Goal: Information Seeking & Learning: Learn about a topic

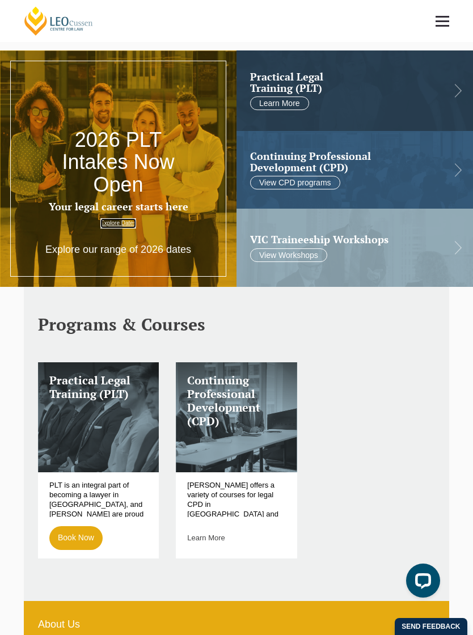
click at [126, 226] on link "Explore Dates" at bounding box center [118, 223] width 36 height 10
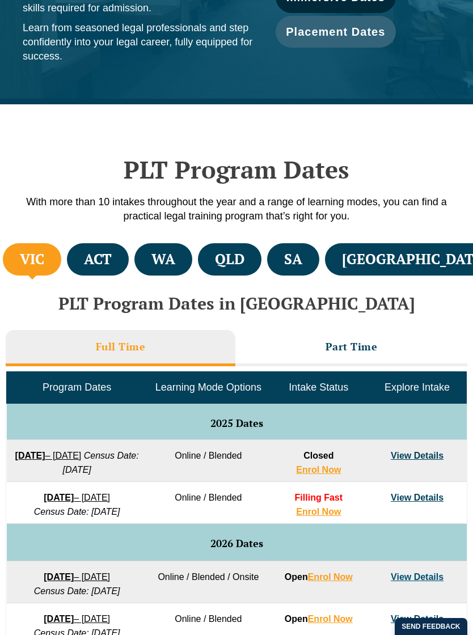
click at [258, 265] on li "QLD" at bounding box center [230, 259] width 64 height 32
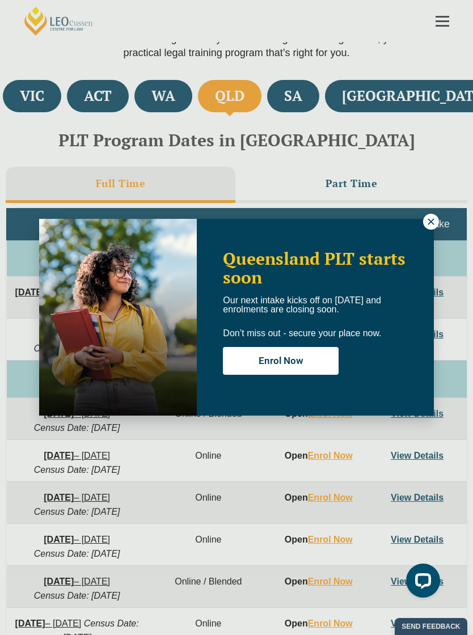
click at [418, 215] on div "Queensland PLT starts soon Our next intake kicks off on [DATE] and enrolments a…" at bounding box center [236, 317] width 473 height 635
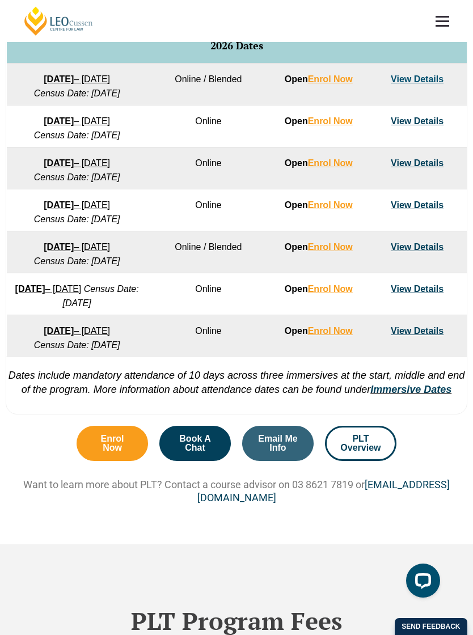
scroll to position [742, 0]
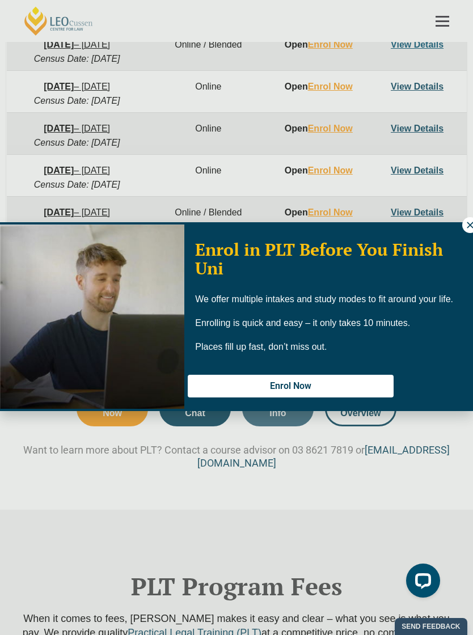
click at [466, 230] on icon at bounding box center [470, 225] width 10 height 10
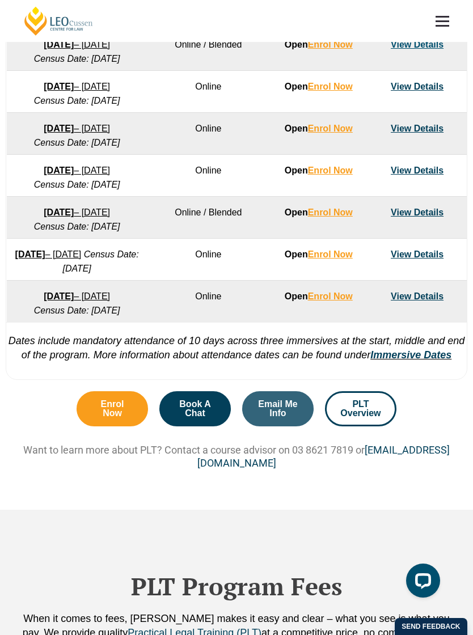
click at [432, 259] on link "View Details" at bounding box center [417, 255] width 53 height 10
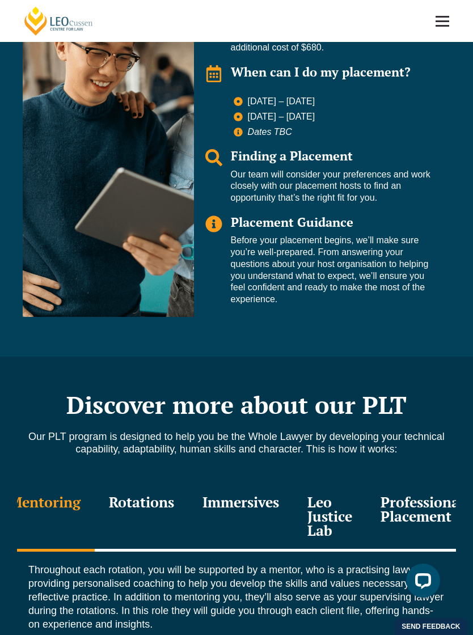
scroll to position [1101, 0]
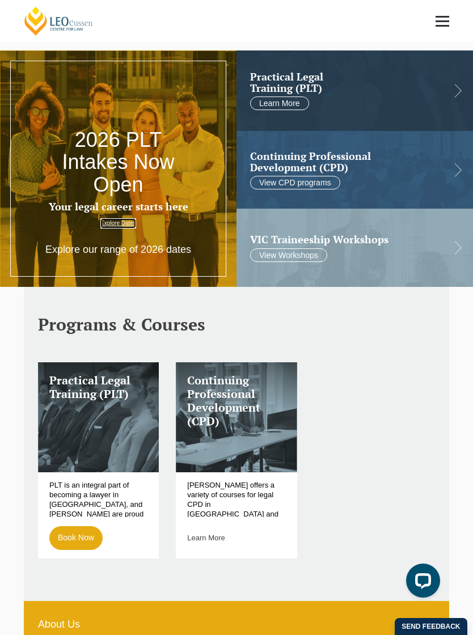
click at [113, 218] on link "Explore Dates" at bounding box center [118, 223] width 36 height 10
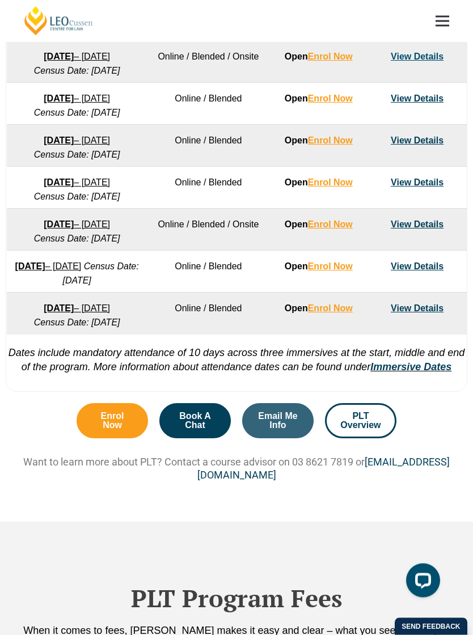
scroll to position [730, 0]
click at [427, 271] on link "View Details" at bounding box center [417, 267] width 53 height 10
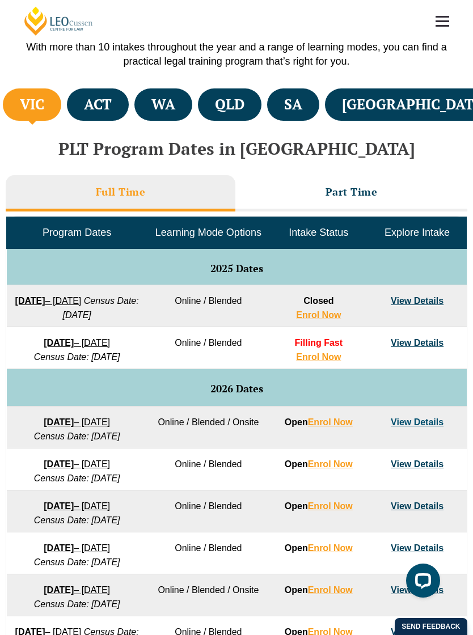
scroll to position [278, 0]
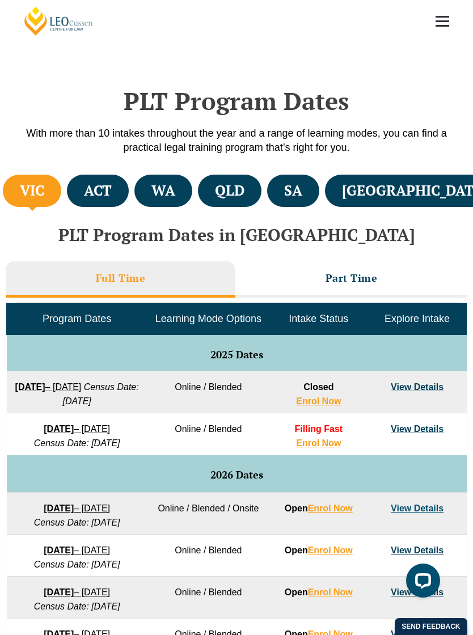
click at [249, 192] on li "QLD" at bounding box center [230, 191] width 64 height 32
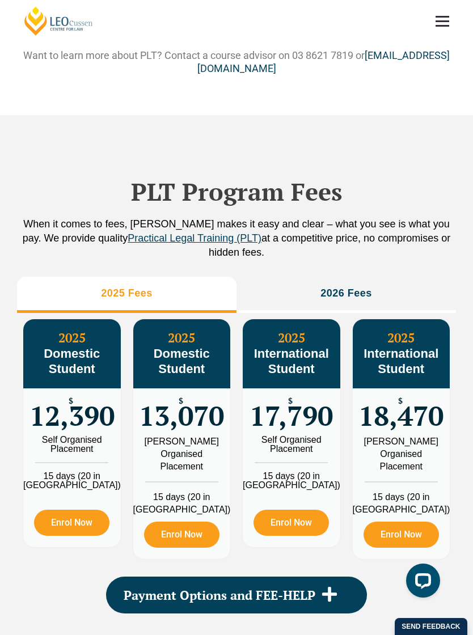
scroll to position [1177, 0]
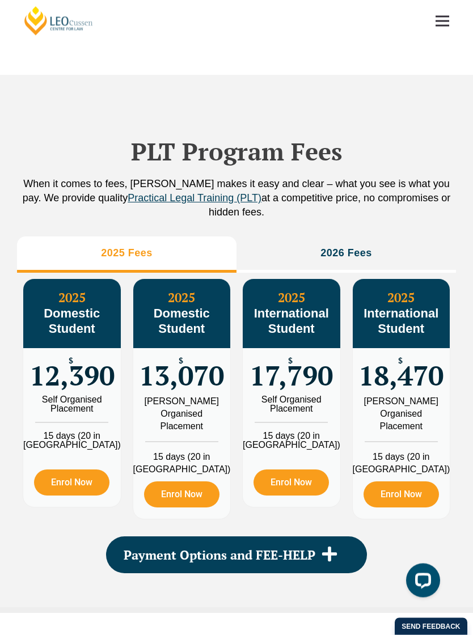
click at [403, 273] on li "2026 Fees" at bounding box center [347, 255] width 220 height 36
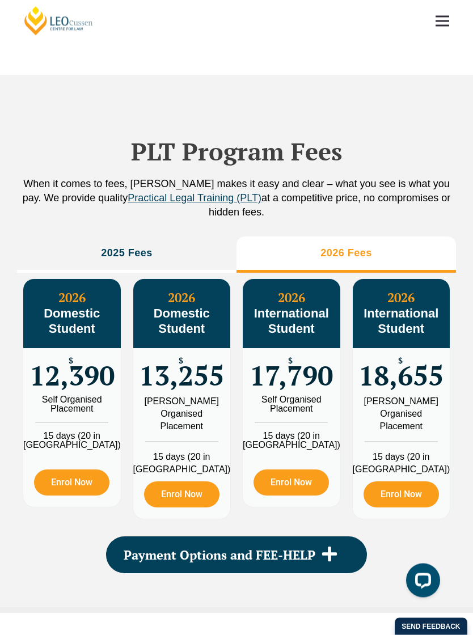
scroll to position [1177, 0]
click at [41, 273] on li "2025 Fees" at bounding box center [127, 255] width 220 height 36
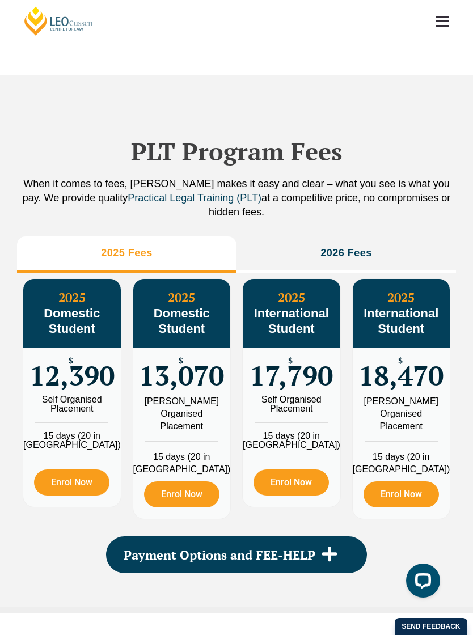
click at [385, 273] on li "2026 Fees" at bounding box center [347, 255] width 220 height 36
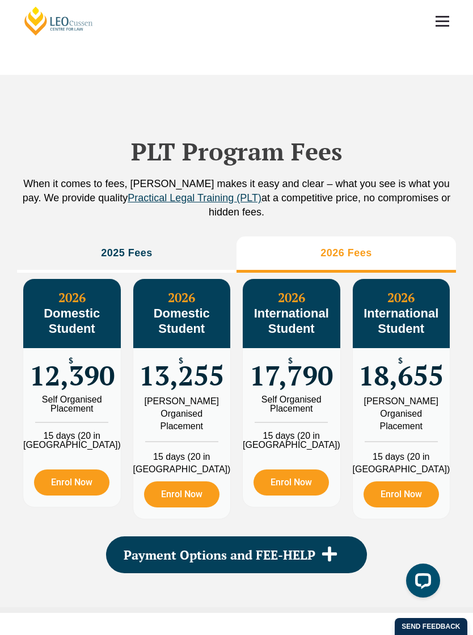
click at [37, 273] on li "2025 Fees" at bounding box center [127, 255] width 220 height 36
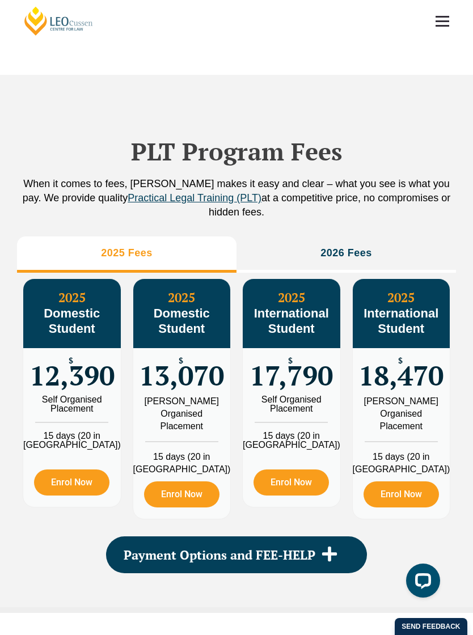
click at [389, 273] on li "2026 Fees" at bounding box center [347, 255] width 220 height 36
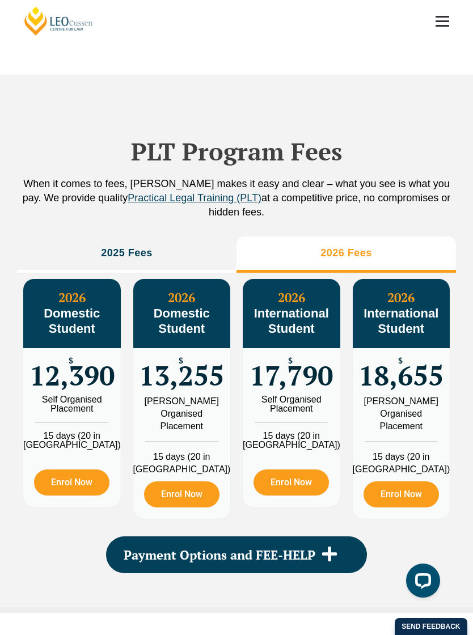
click at [39, 273] on li "2025 Fees" at bounding box center [127, 255] width 220 height 36
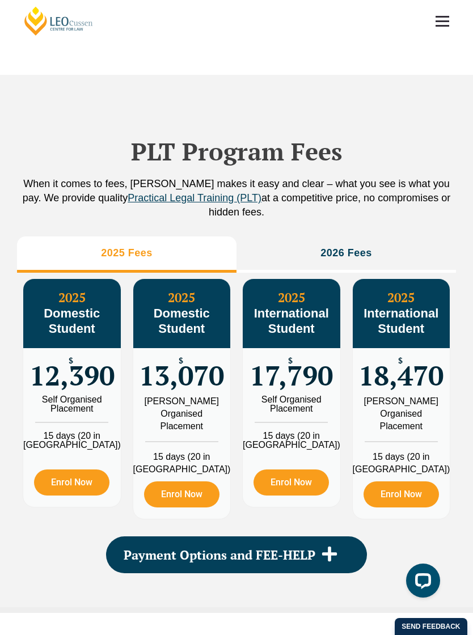
click at [394, 273] on li "2026 Fees" at bounding box center [347, 255] width 220 height 36
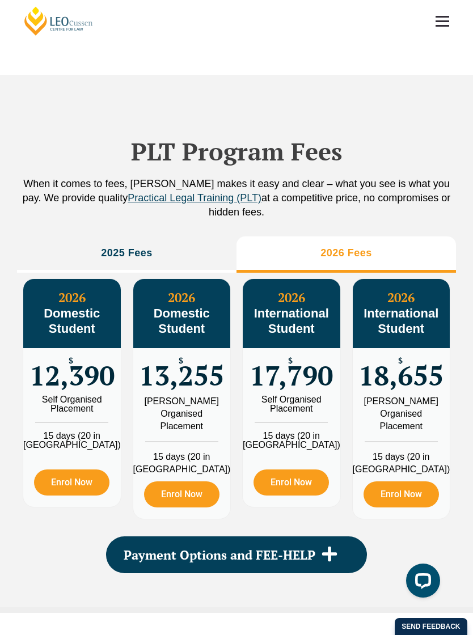
click at [32, 273] on li "2025 Fees" at bounding box center [127, 255] width 220 height 36
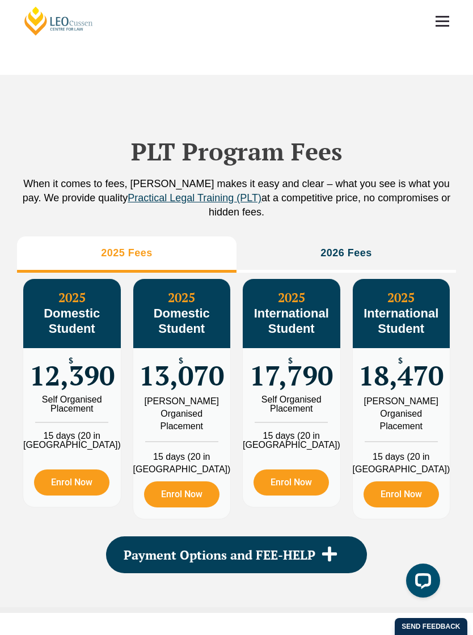
click at [394, 273] on li "2026 Fees" at bounding box center [347, 255] width 220 height 36
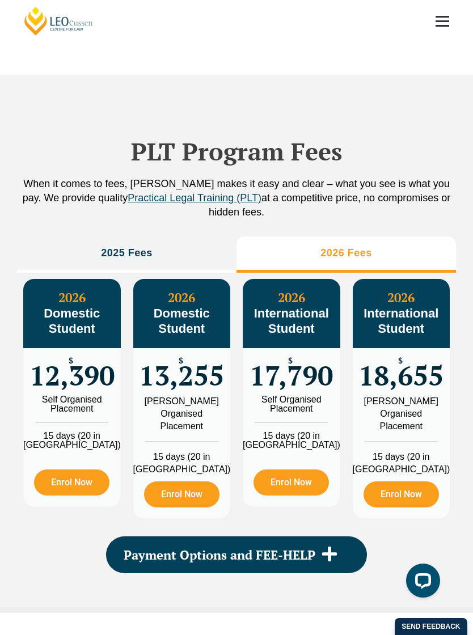
click at [30, 273] on li "2025 Fees" at bounding box center [127, 255] width 220 height 36
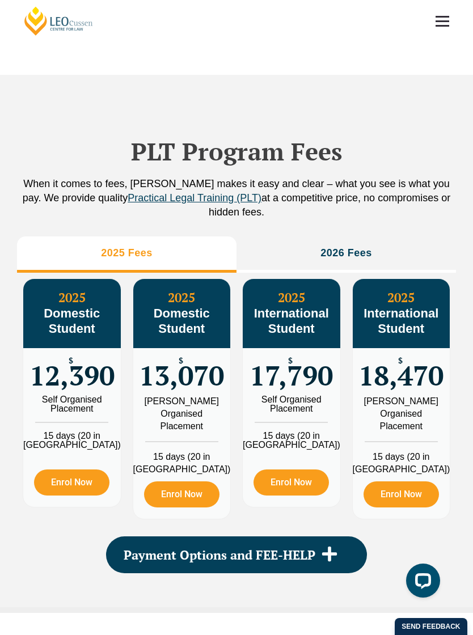
click at [403, 273] on li "2026 Fees" at bounding box center [347, 255] width 220 height 36
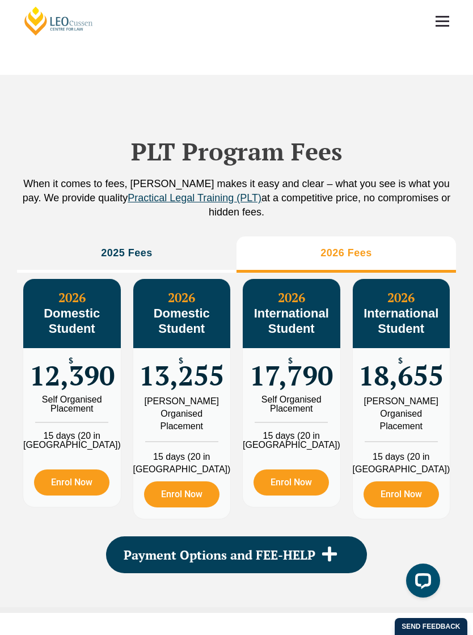
click at [32, 273] on li "2025 Fees" at bounding box center [127, 255] width 220 height 36
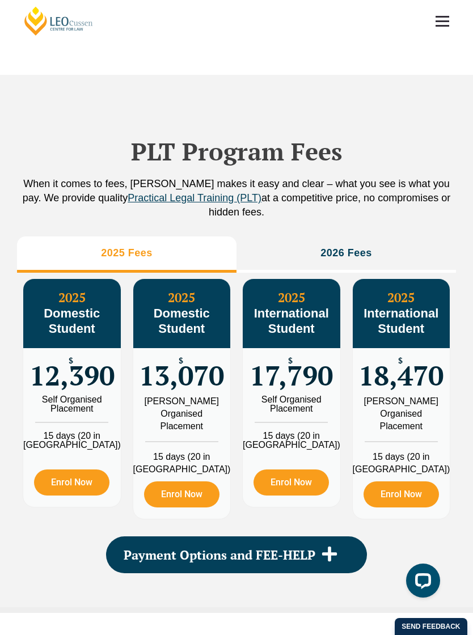
click at [403, 273] on li "2026 Fees" at bounding box center [347, 255] width 220 height 36
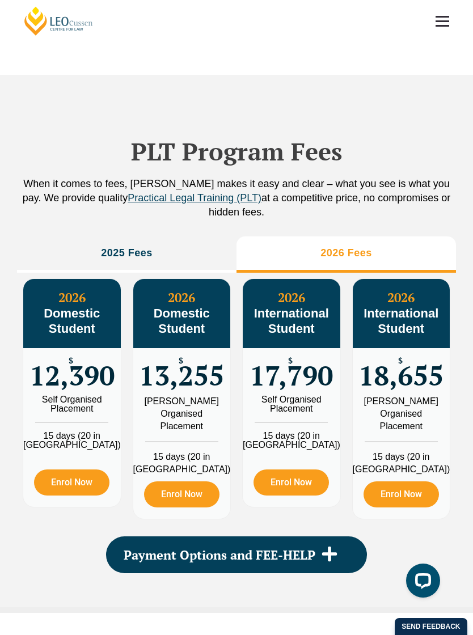
click at [38, 273] on li "2025 Fees" at bounding box center [127, 255] width 220 height 36
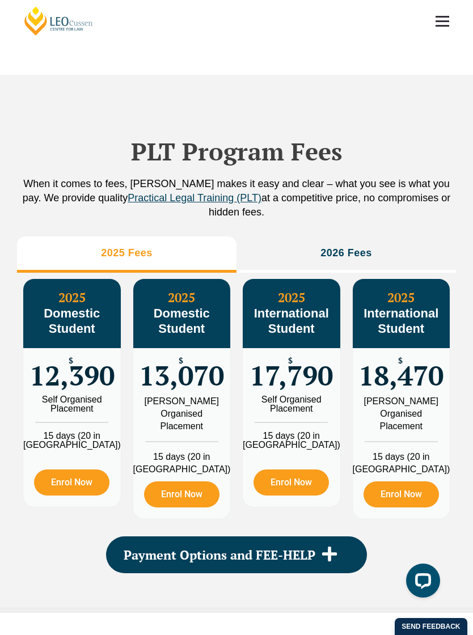
click at [404, 273] on li "2026 Fees" at bounding box center [347, 255] width 220 height 36
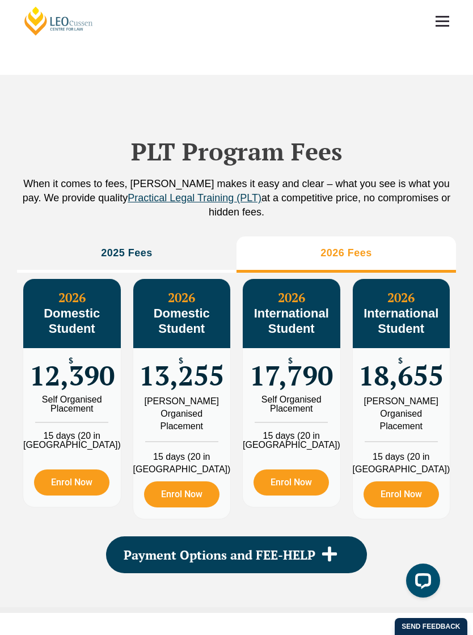
click at [33, 273] on li "2025 Fees" at bounding box center [127, 255] width 220 height 36
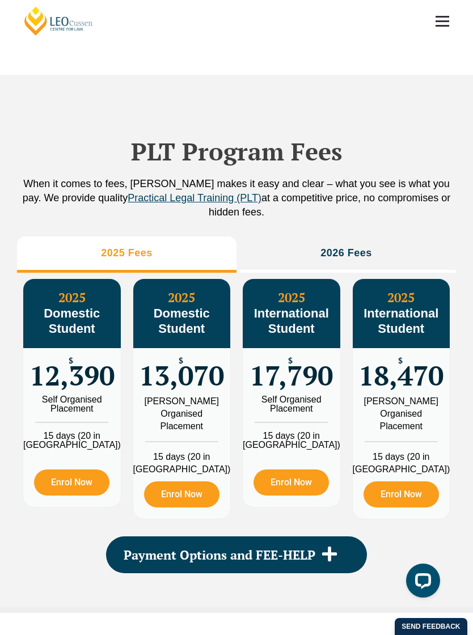
click at [403, 273] on li "2026 Fees" at bounding box center [347, 255] width 220 height 36
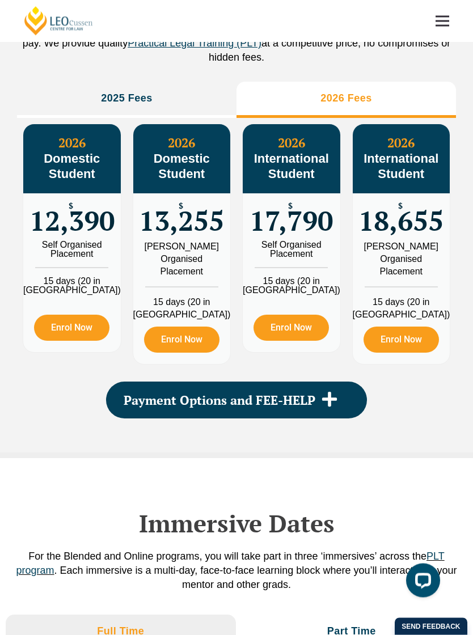
scroll to position [1340, 0]
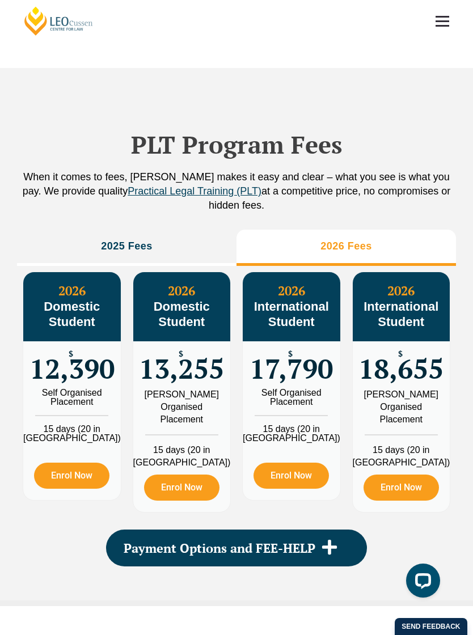
click at [43, 266] on li "2025 Fees" at bounding box center [127, 248] width 220 height 36
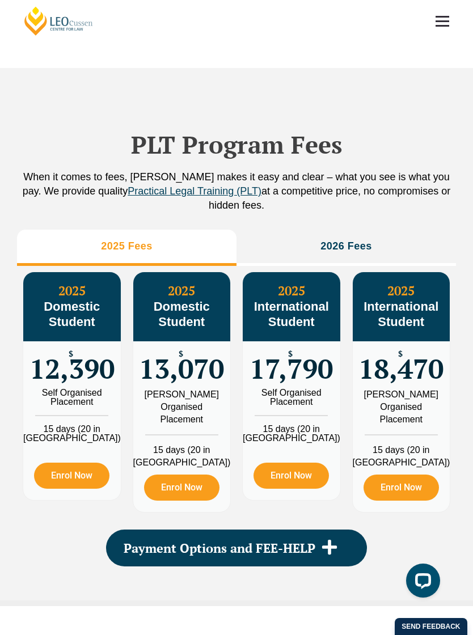
click at [402, 266] on li "2026 Fees" at bounding box center [347, 248] width 220 height 36
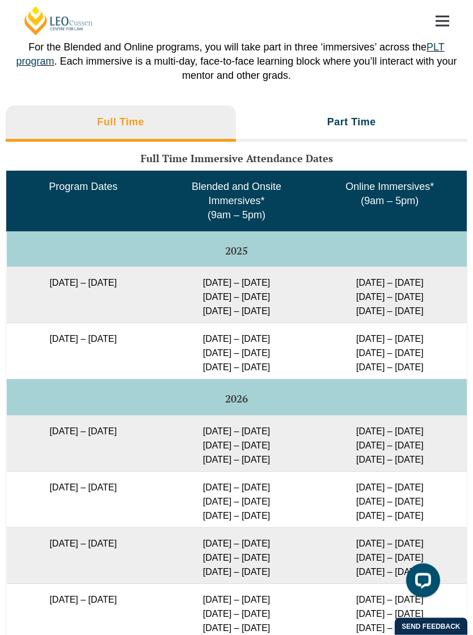
scroll to position [1842, 0]
click at [420, 142] on li "Part Time" at bounding box center [352, 124] width 232 height 36
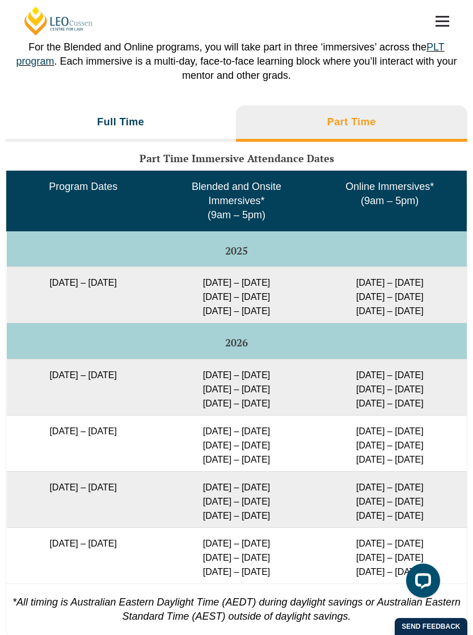
click at [53, 142] on li "Full Time" at bounding box center [121, 124] width 230 height 36
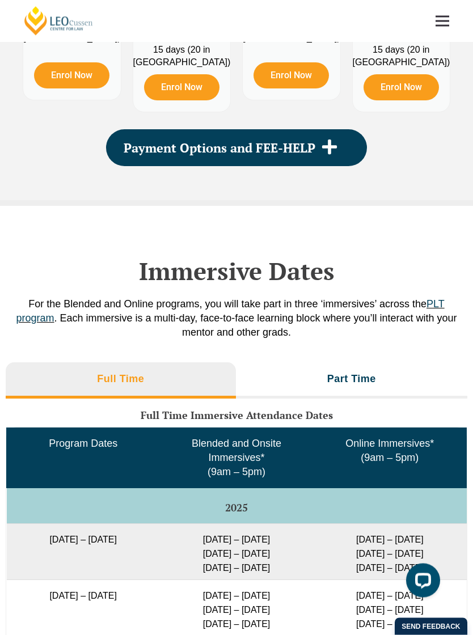
scroll to position [1571, 0]
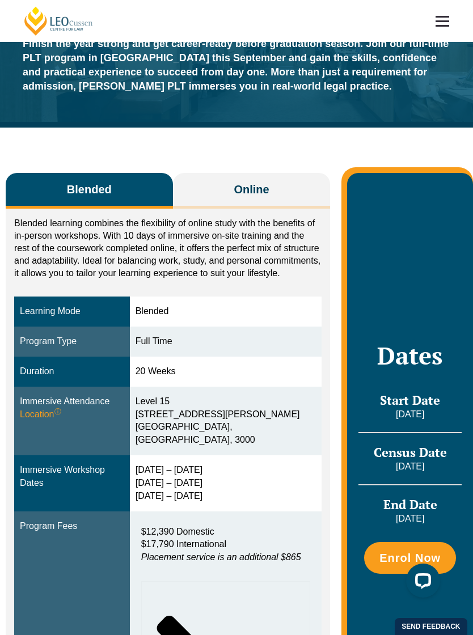
scroll to position [33, 0]
